Goal: Book appointment/travel/reservation

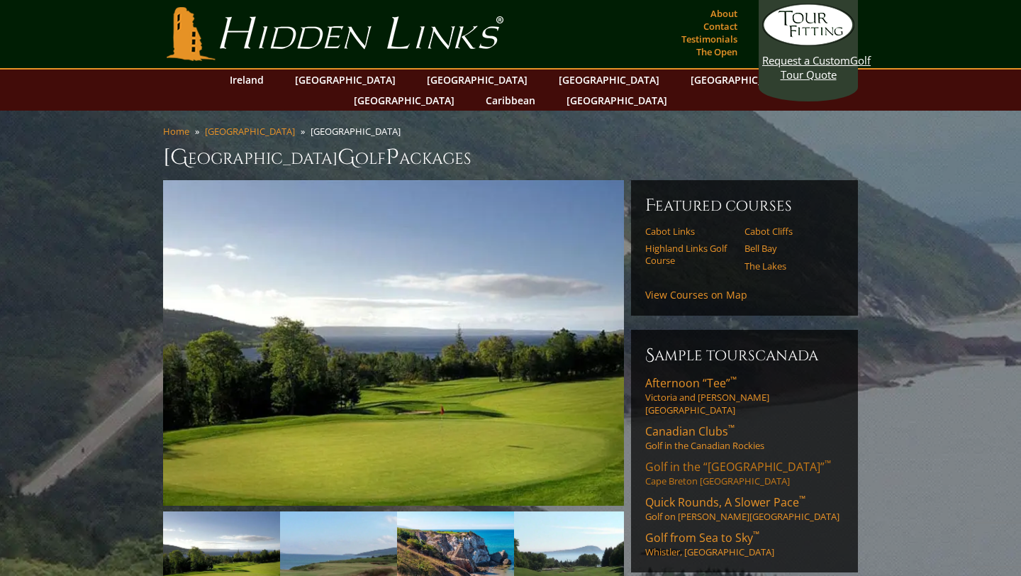
click at [680, 459] on link "Golf in the “[GEOGRAPHIC_DATA]” ™ [GEOGRAPHIC_DATA]" at bounding box center [744, 473] width 198 height 28
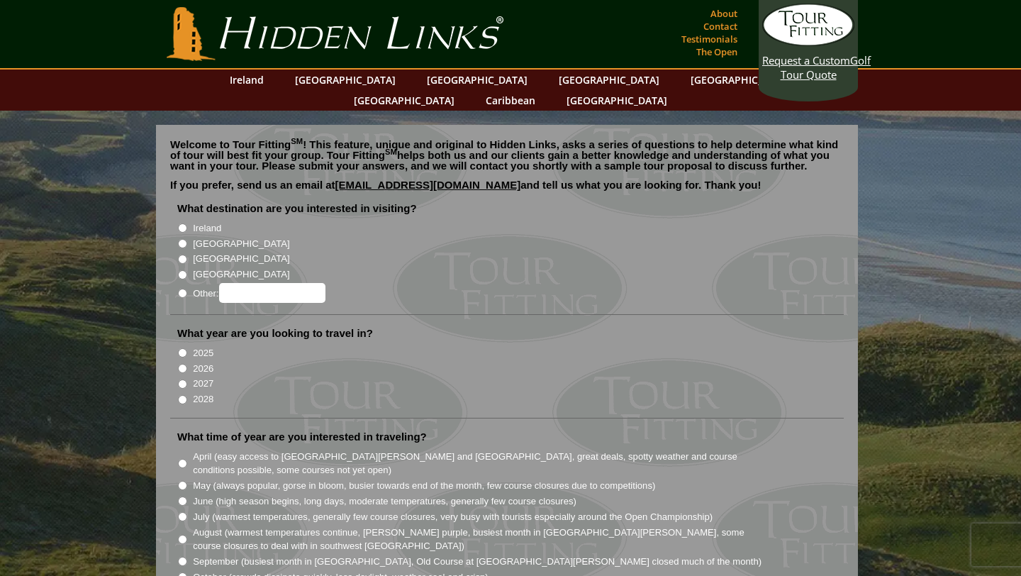
click at [181, 364] on input "2026" at bounding box center [182, 368] width 9 height 9
radio input "true"
click at [461, 90] on link "[GEOGRAPHIC_DATA]" at bounding box center [404, 100] width 115 height 21
